Goal: Task Accomplishment & Management: Use online tool/utility

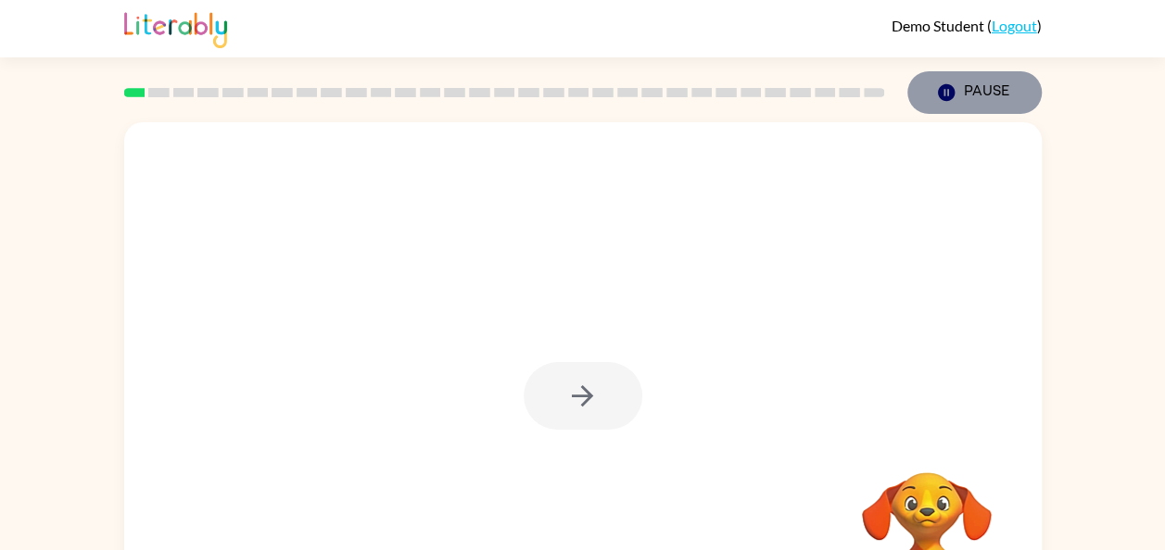
click at [969, 96] on button "Pause Pause" at bounding box center [974, 92] width 134 height 43
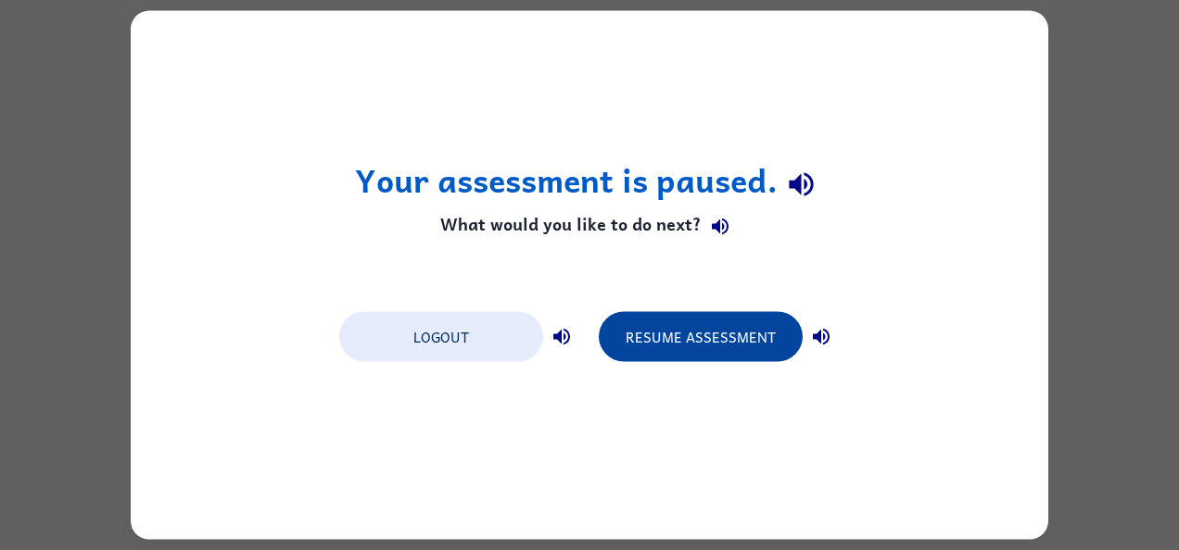
click at [736, 320] on button "Resume Assessment" at bounding box center [701, 337] width 204 height 50
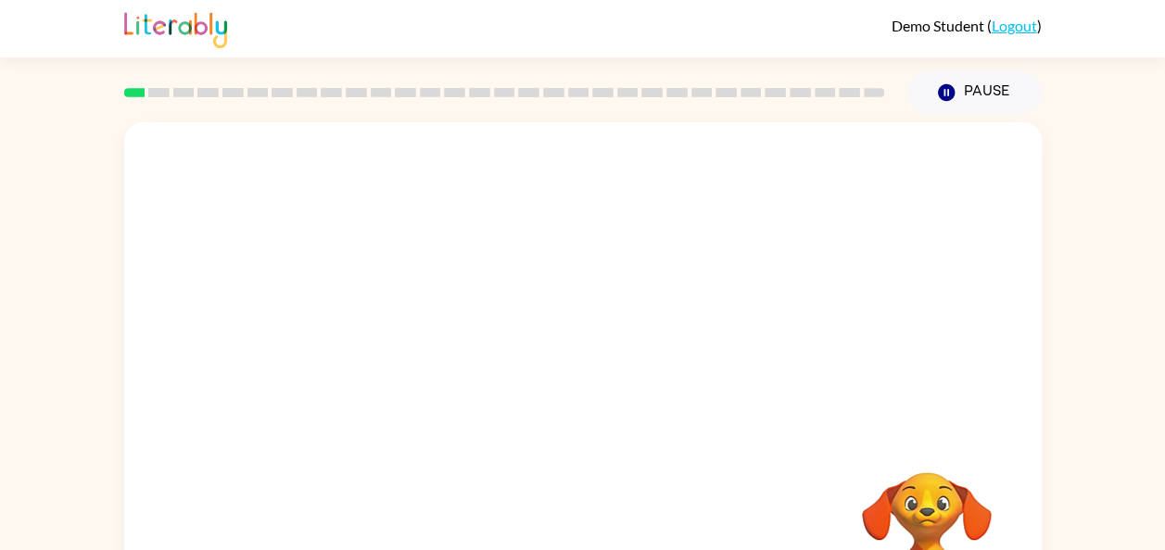
click at [736, 320] on div at bounding box center [582, 277] width 917 height 311
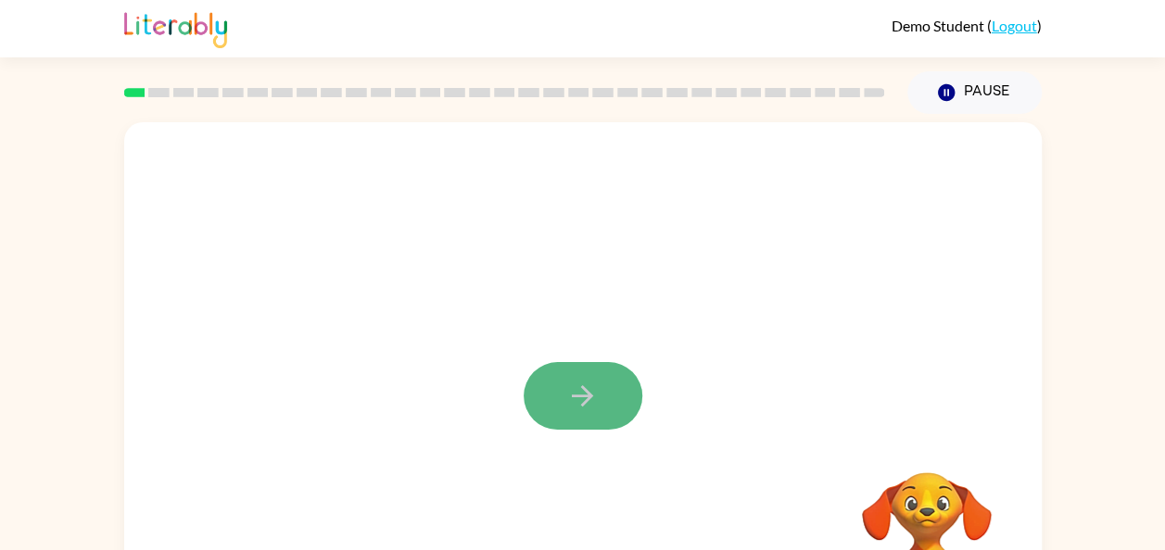
click at [589, 402] on icon "button" at bounding box center [582, 396] width 32 height 32
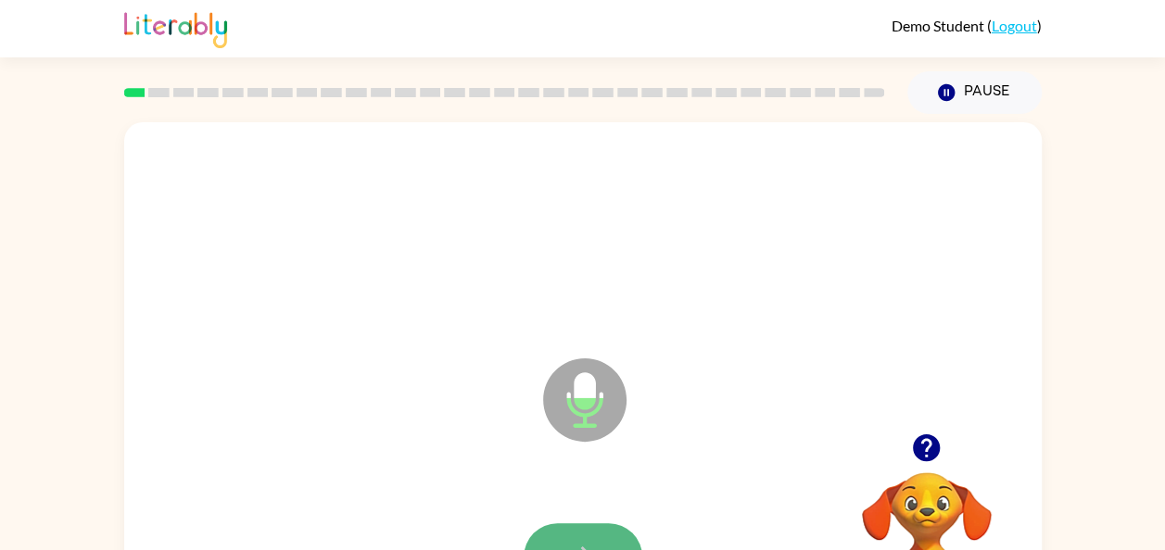
click at [592, 544] on icon "button" at bounding box center [582, 557] width 32 height 32
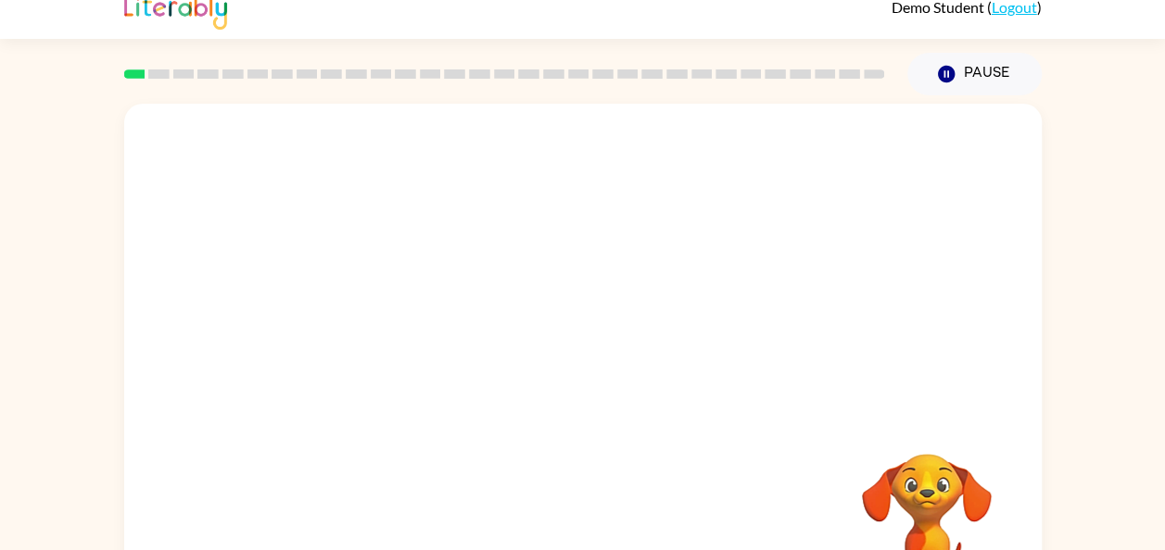
scroll to position [36, 0]
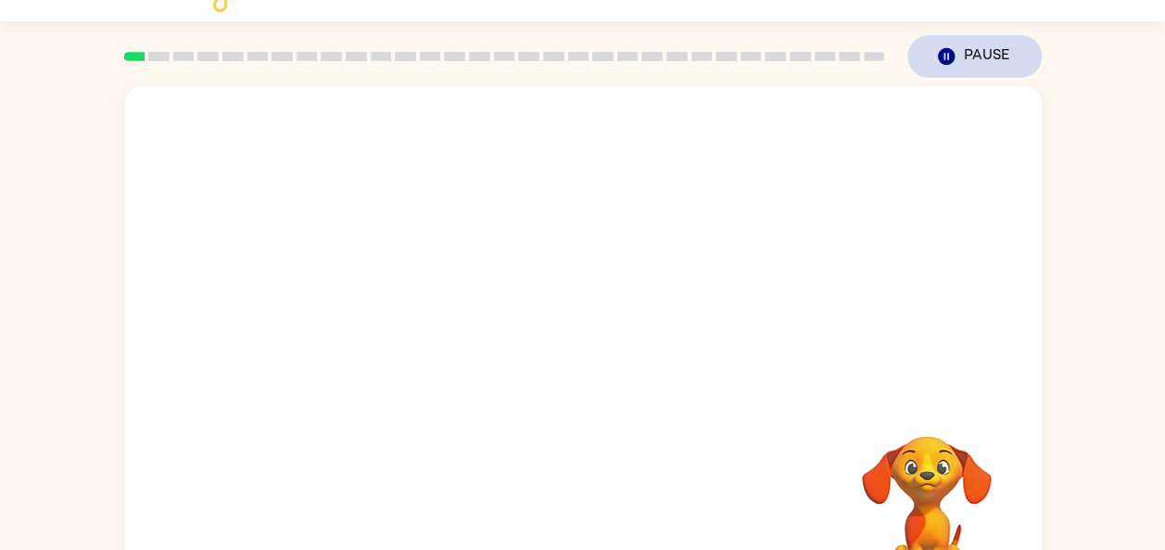
click at [970, 66] on button "Pause Pause" at bounding box center [974, 56] width 134 height 43
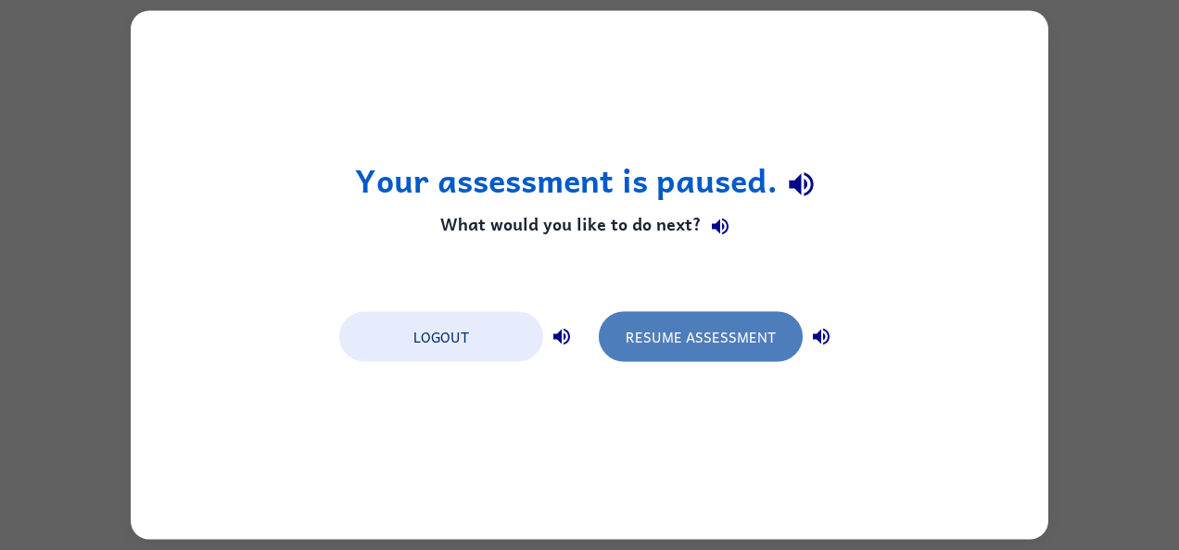
click at [722, 328] on button "Resume Assessment" at bounding box center [701, 337] width 204 height 50
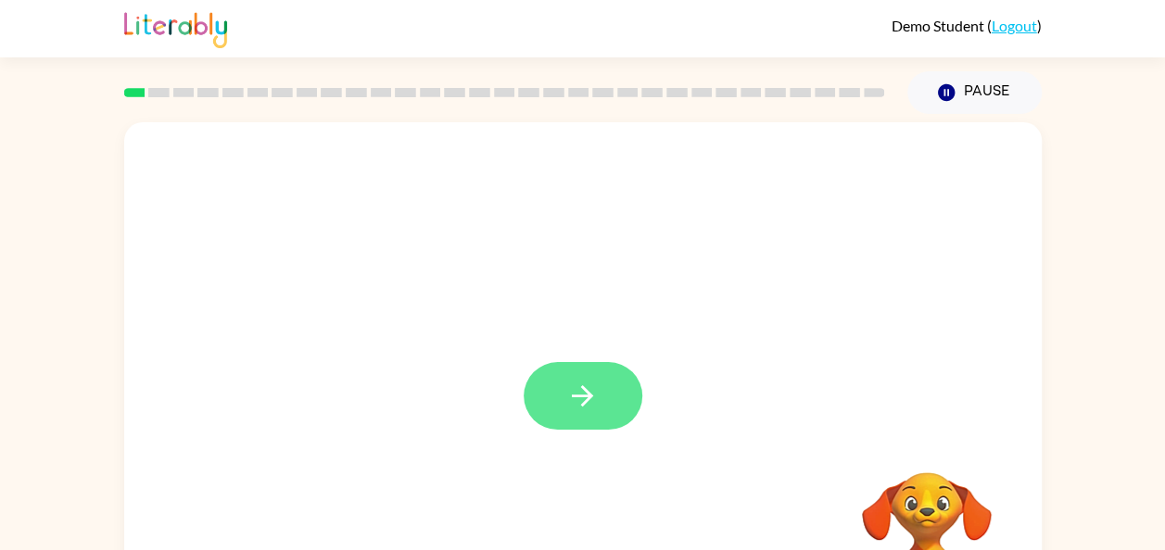
click at [581, 403] on icon "button" at bounding box center [582, 396] width 32 height 32
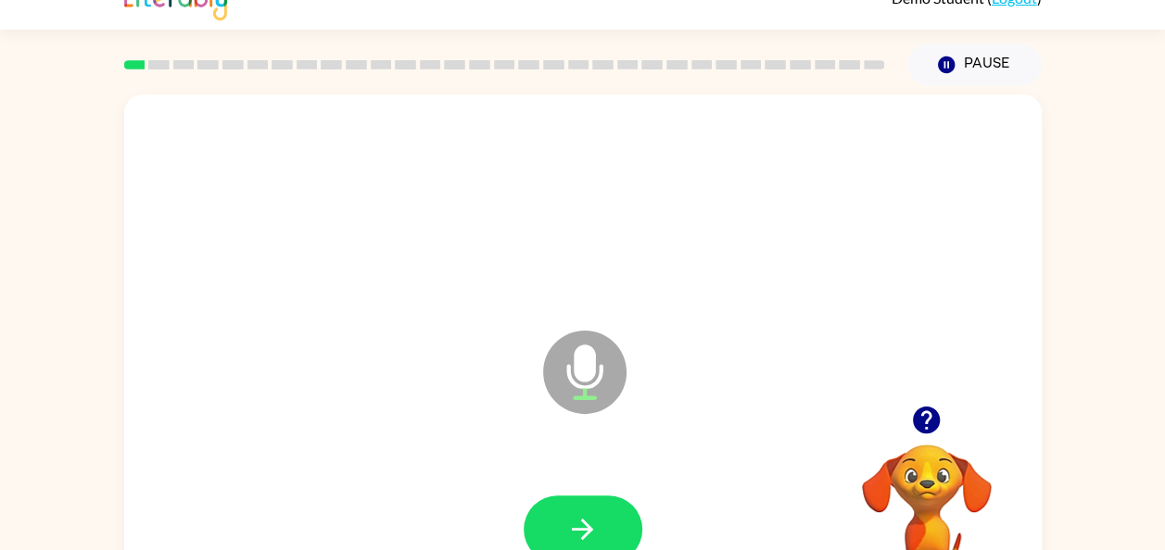
scroll to position [35, 0]
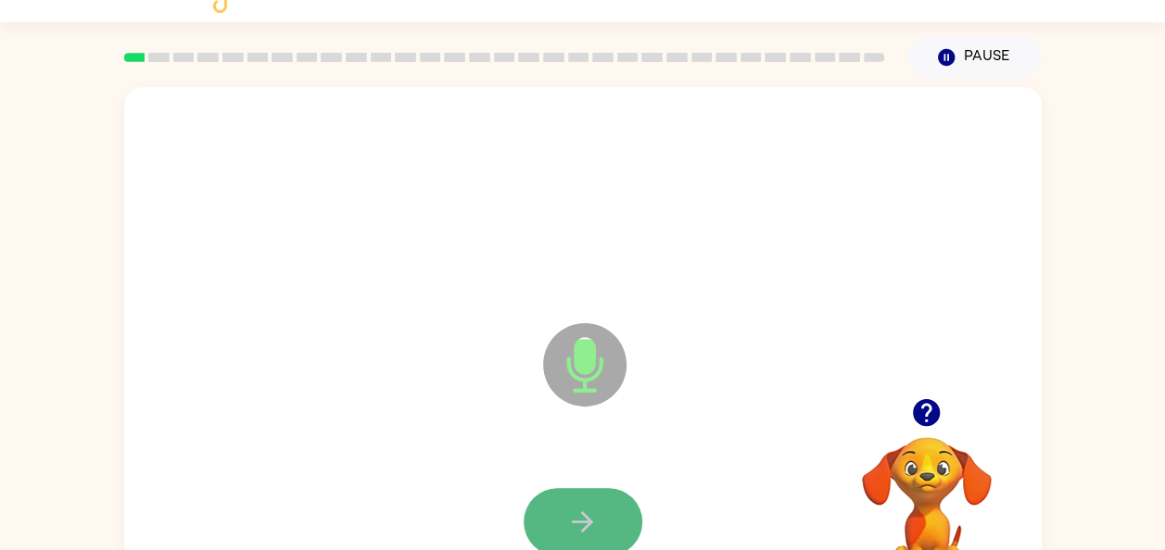
click at [586, 508] on icon "button" at bounding box center [582, 522] width 32 height 32
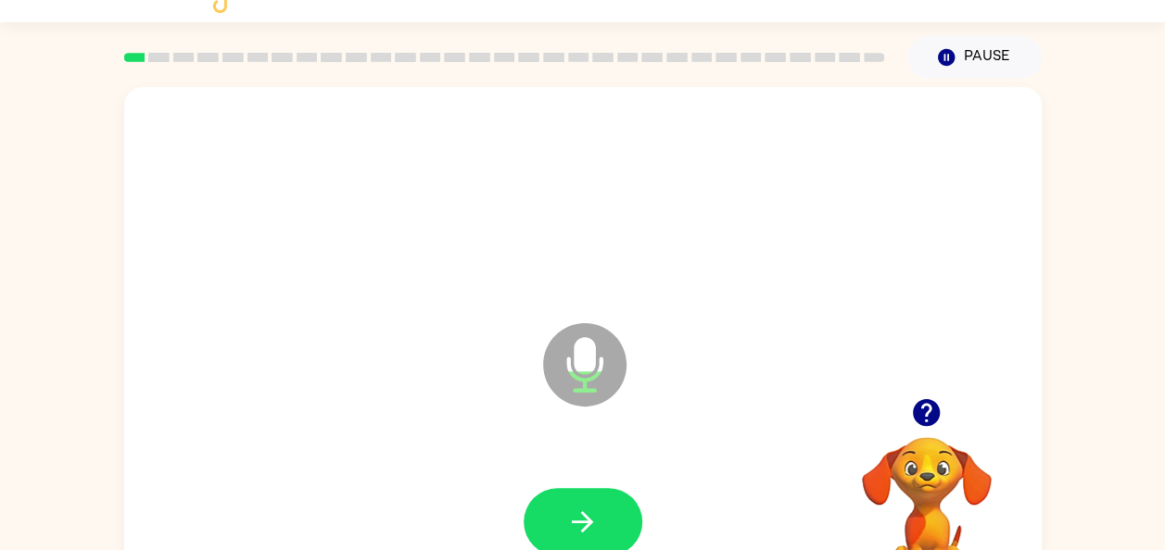
click at [586, 508] on icon "button" at bounding box center [582, 522] width 32 height 32
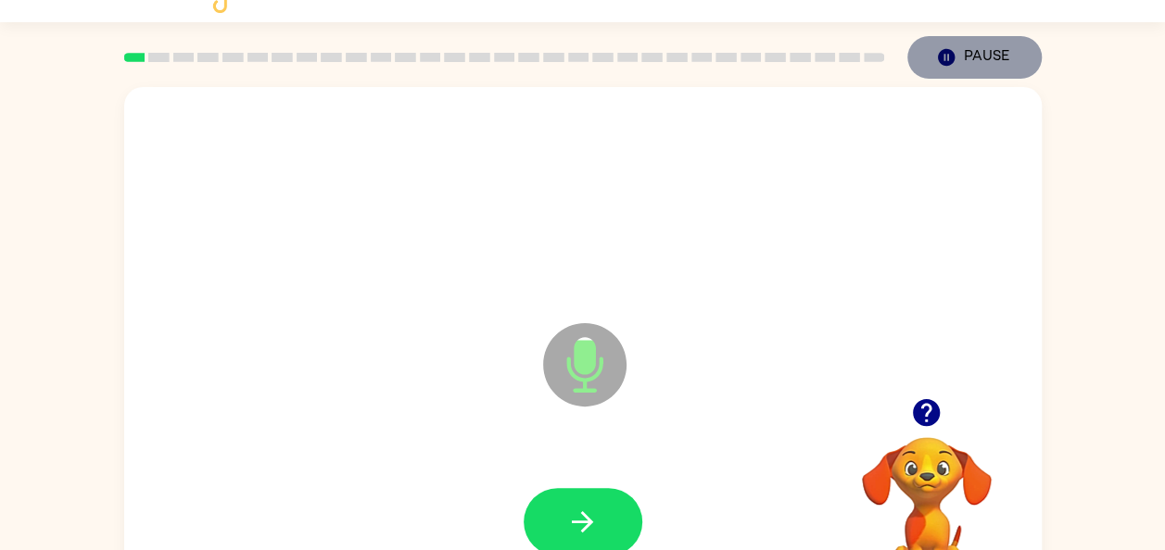
click at [940, 64] on icon "button" at bounding box center [945, 57] width 17 height 17
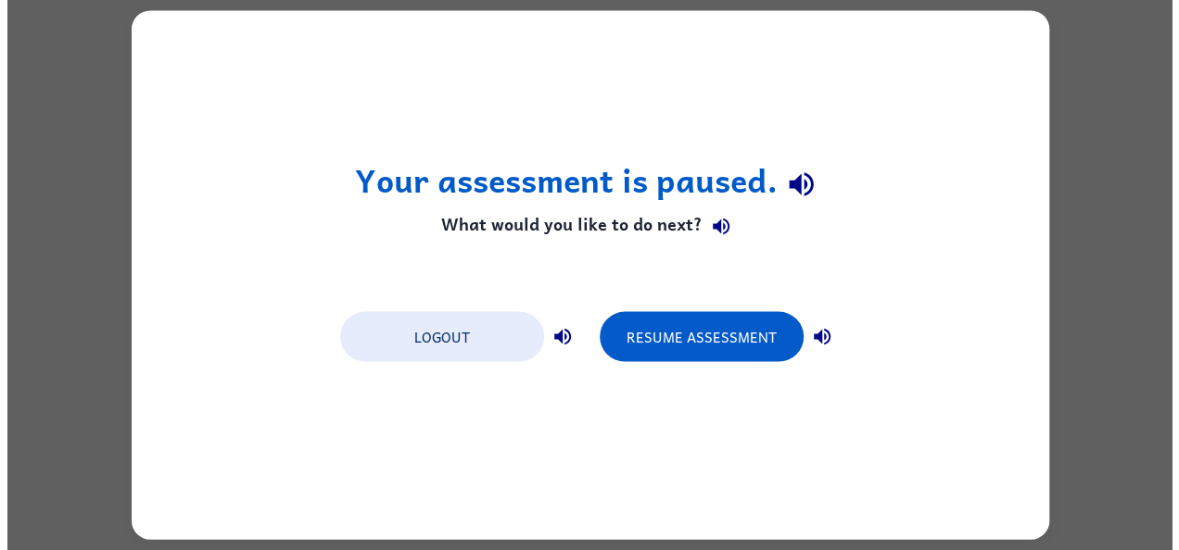
scroll to position [0, 0]
